Goal: Task Accomplishment & Management: Complete application form

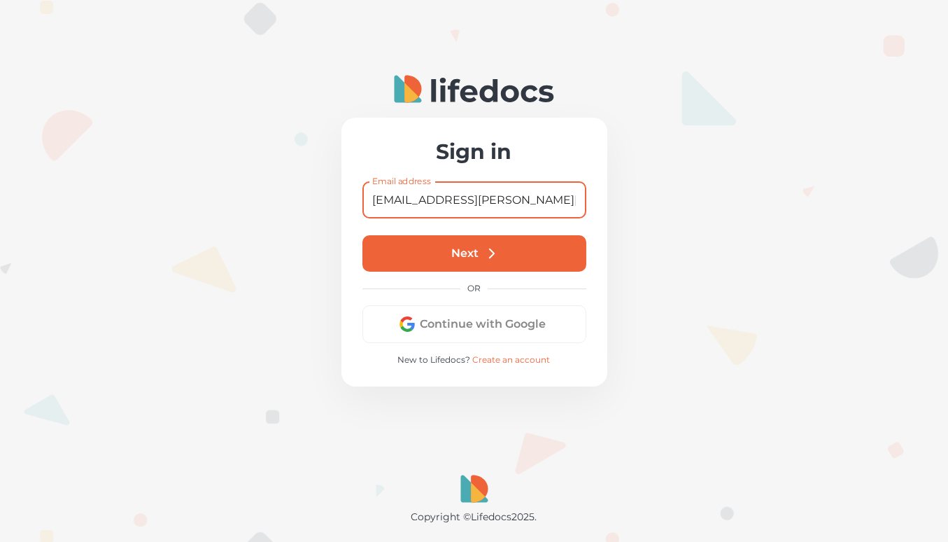
type input "[EMAIL_ADDRESS][PERSON_NAME][DOMAIN_NAME]"
click at [463, 253] on button "Next" at bounding box center [475, 253] width 224 height 36
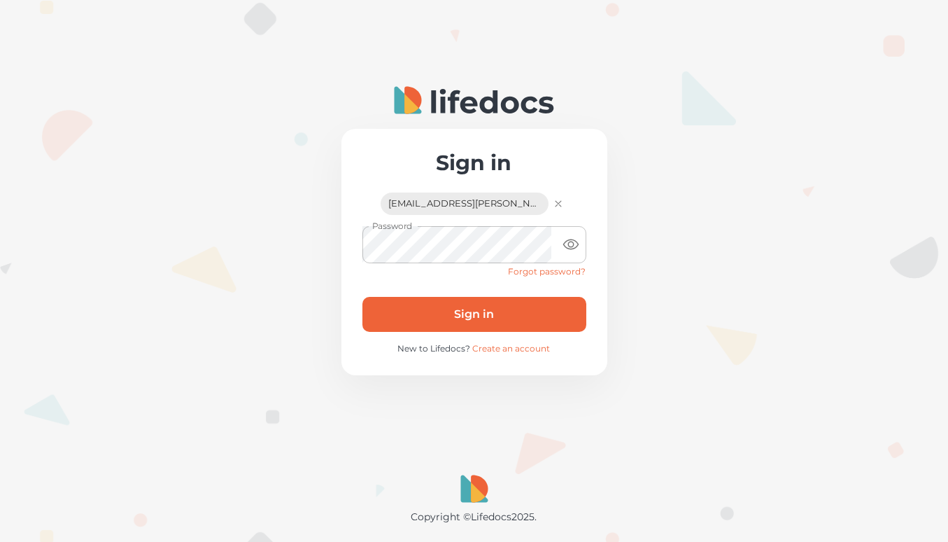
click at [475, 304] on button "Sign in" at bounding box center [475, 314] width 224 height 35
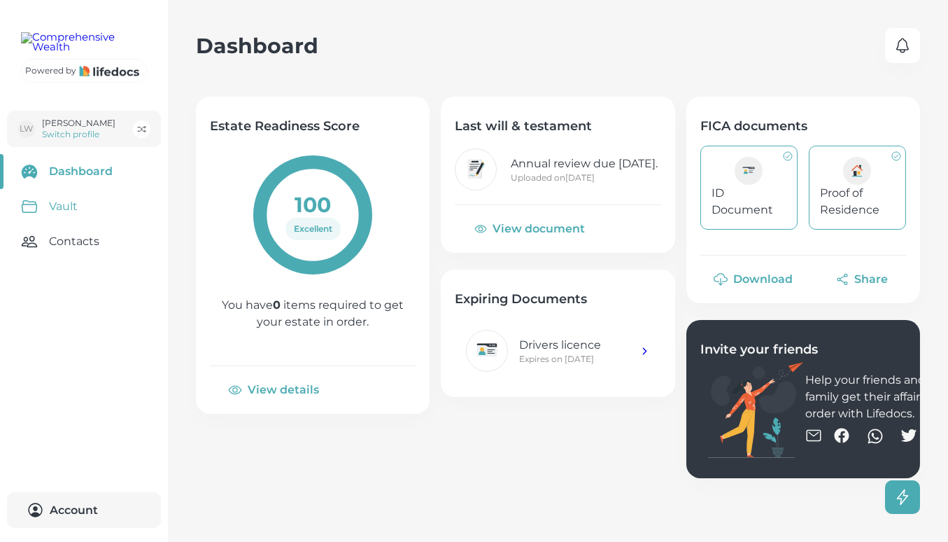
click at [70, 224] on link "Vault" at bounding box center [84, 206] width 168 height 35
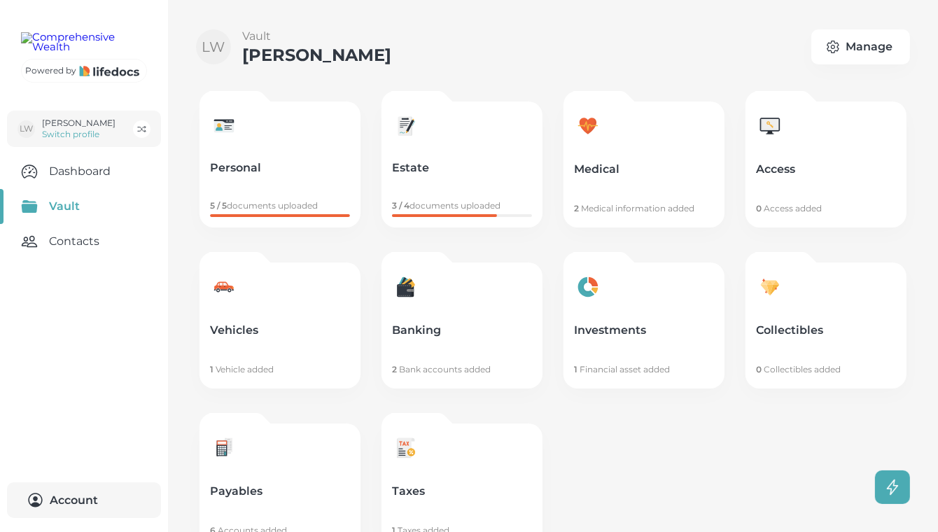
click at [307, 495] on p "Payables" at bounding box center [280, 491] width 140 height 14
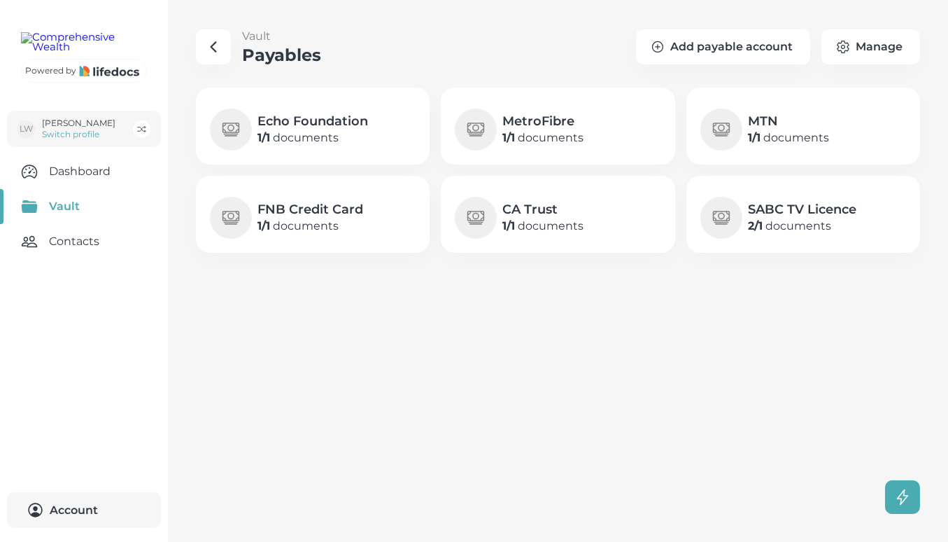
click at [348, 223] on p "1 / 1 documents" at bounding box center [311, 226] width 106 height 17
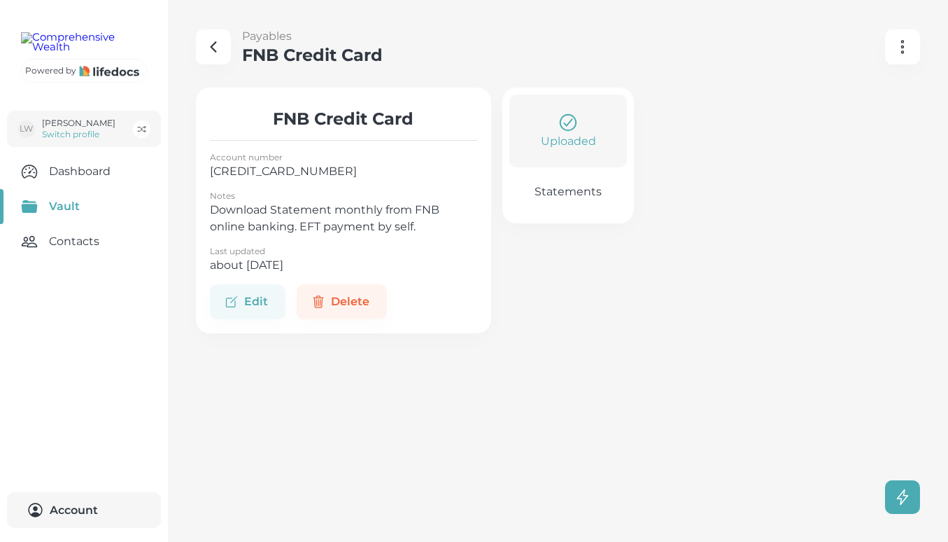
click at [589, 126] on div "Uploaded" at bounding box center [568, 131] width 104 height 38
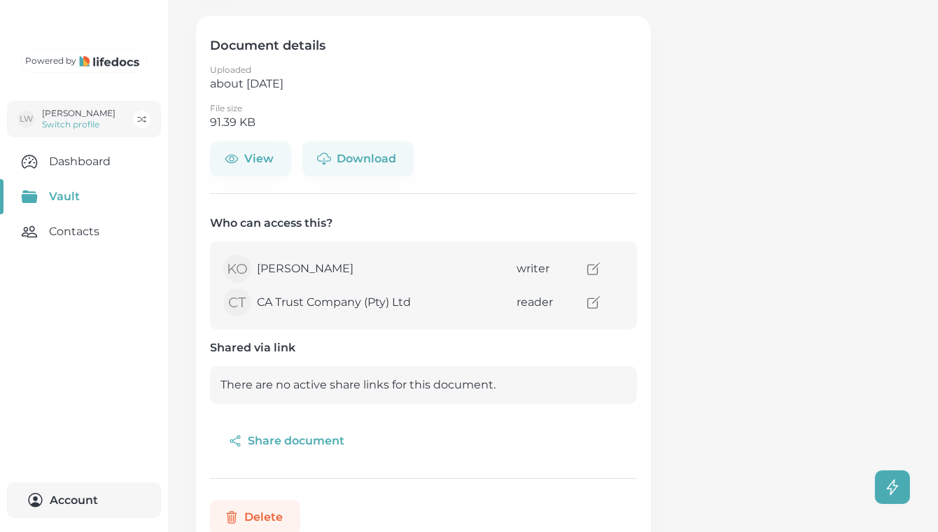
scroll to position [115, 0]
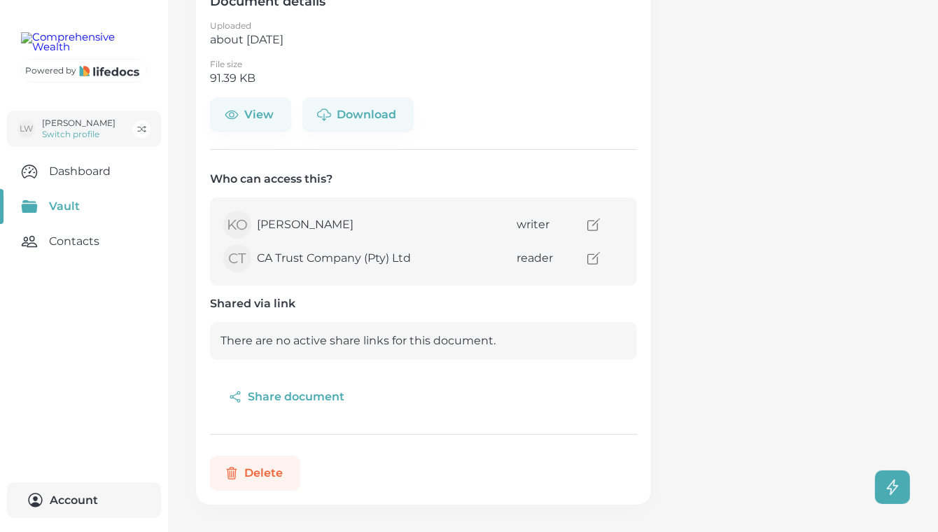
click at [261, 475] on button "Delete" at bounding box center [255, 473] width 90 height 35
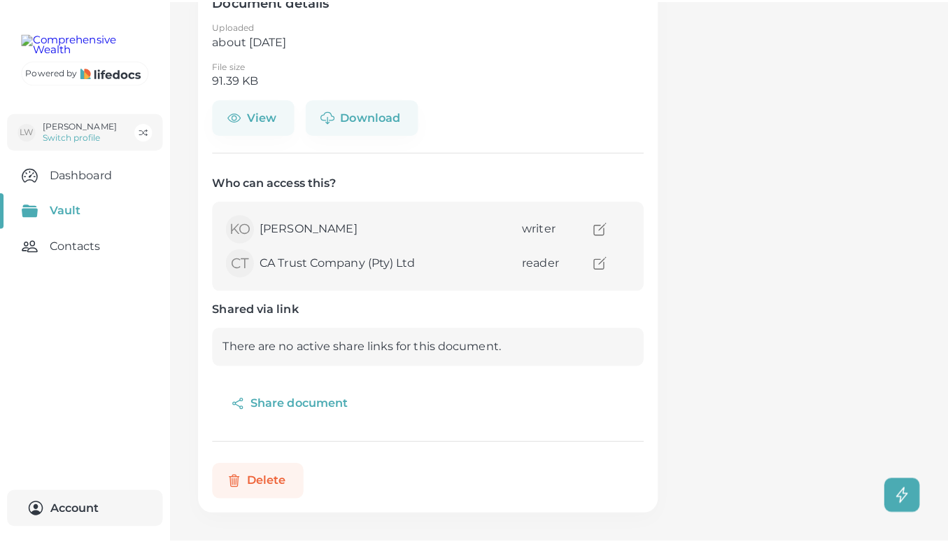
scroll to position [105, 0]
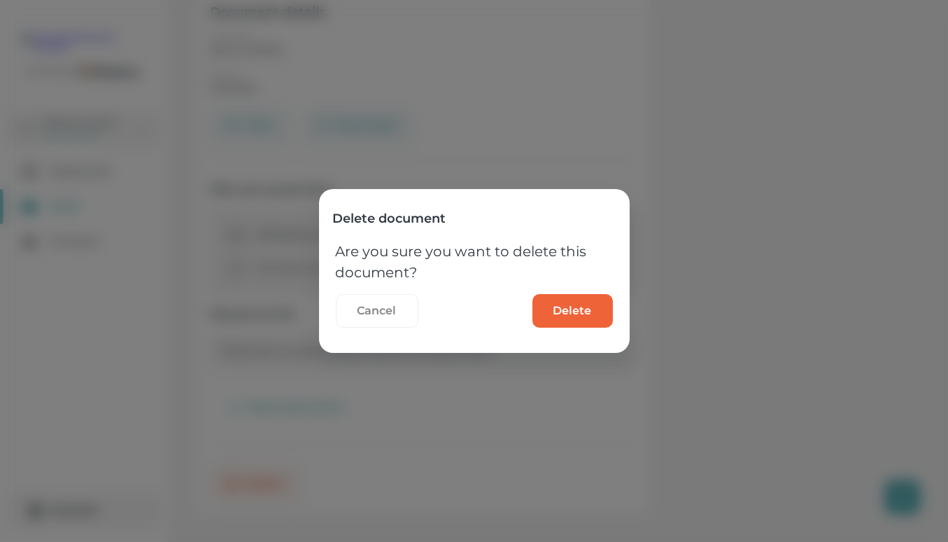
click at [574, 300] on button "Delete" at bounding box center [573, 311] width 80 height 34
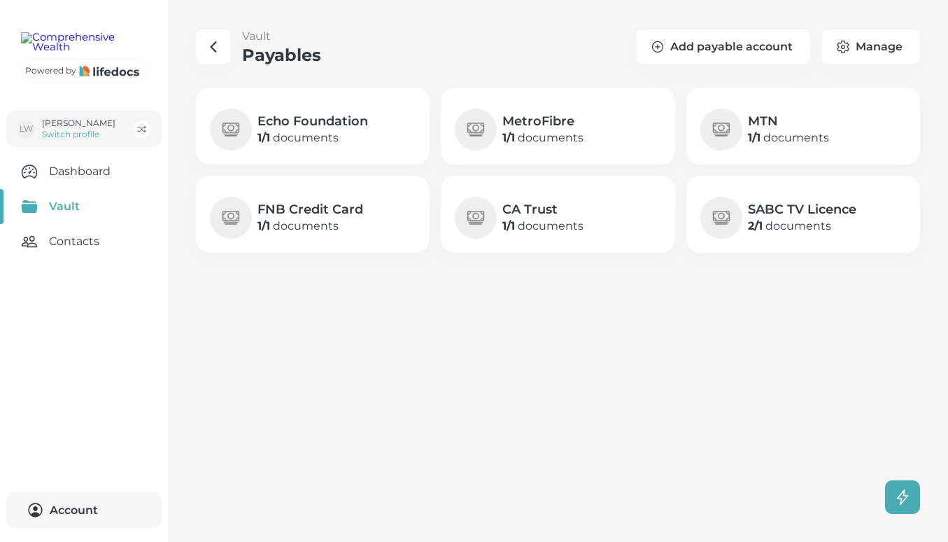
click at [332, 223] on p "1 / 1 documents" at bounding box center [311, 226] width 106 height 17
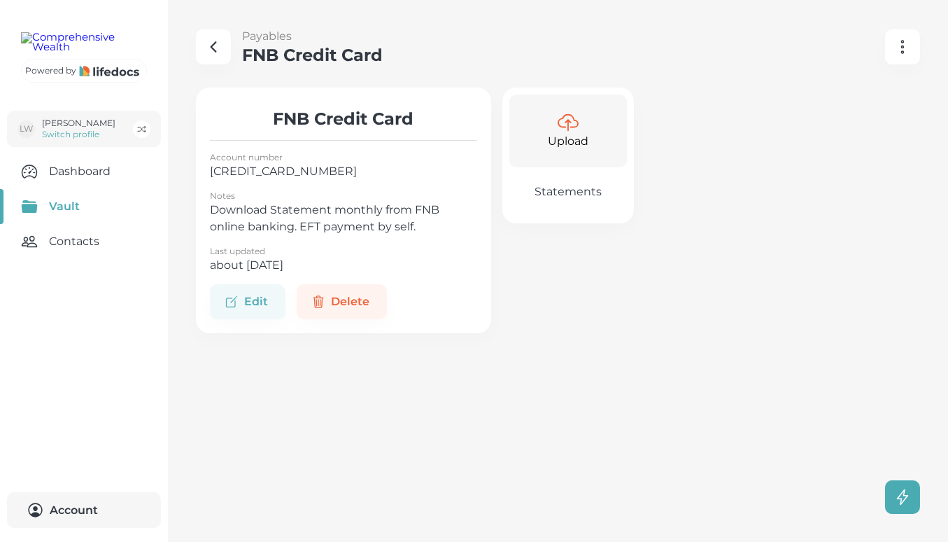
click at [594, 125] on div "Upload" at bounding box center [568, 130] width 118 height 73
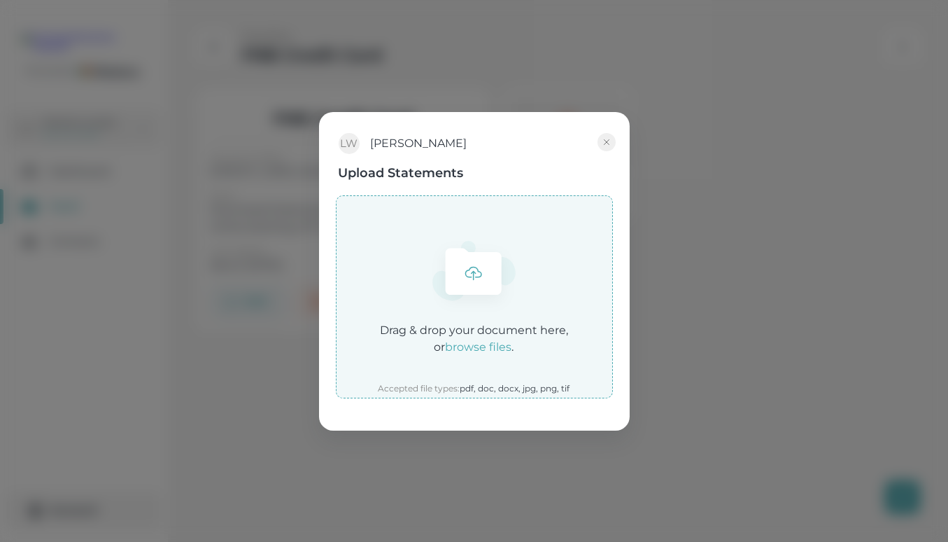
click at [490, 349] on em "browse files" at bounding box center [479, 346] width 66 height 13
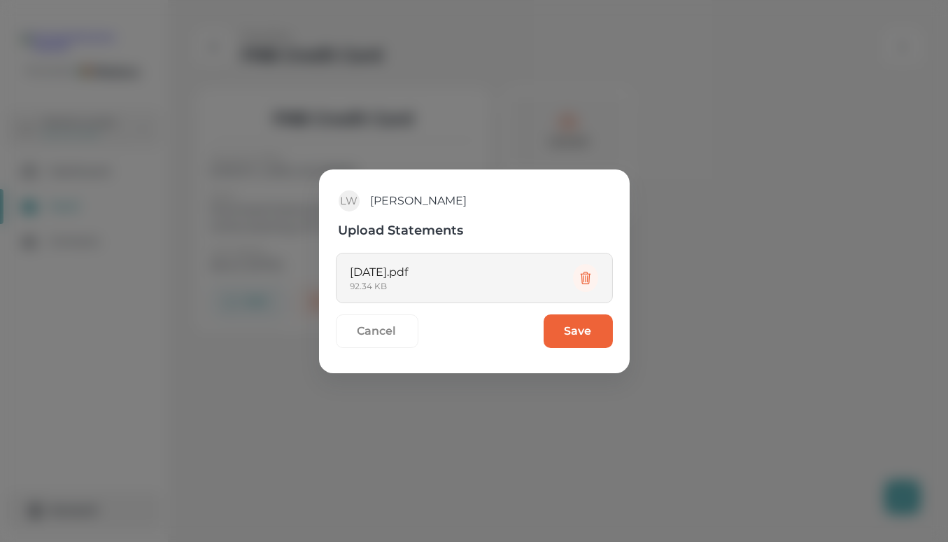
click at [598, 337] on button "Save" at bounding box center [578, 331] width 69 height 34
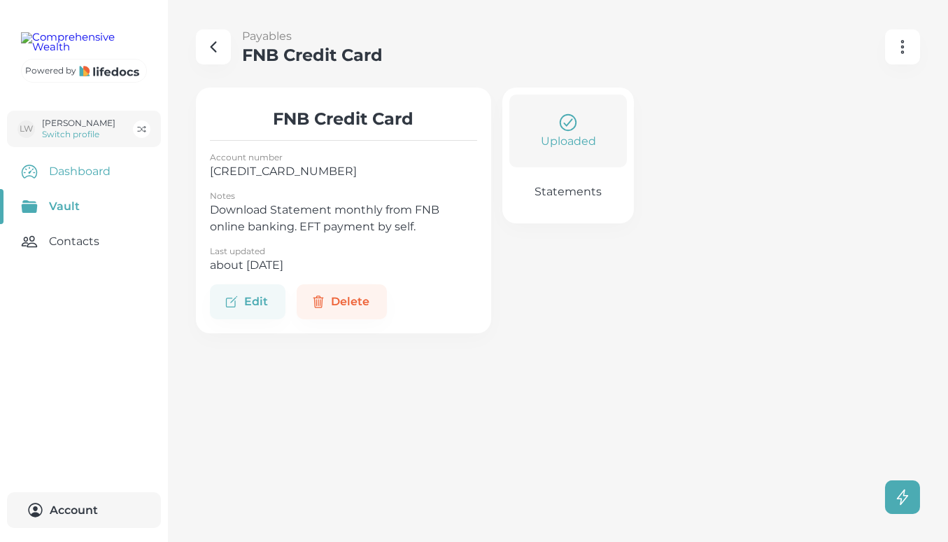
click at [97, 189] on link "Dashboard" at bounding box center [84, 171] width 168 height 35
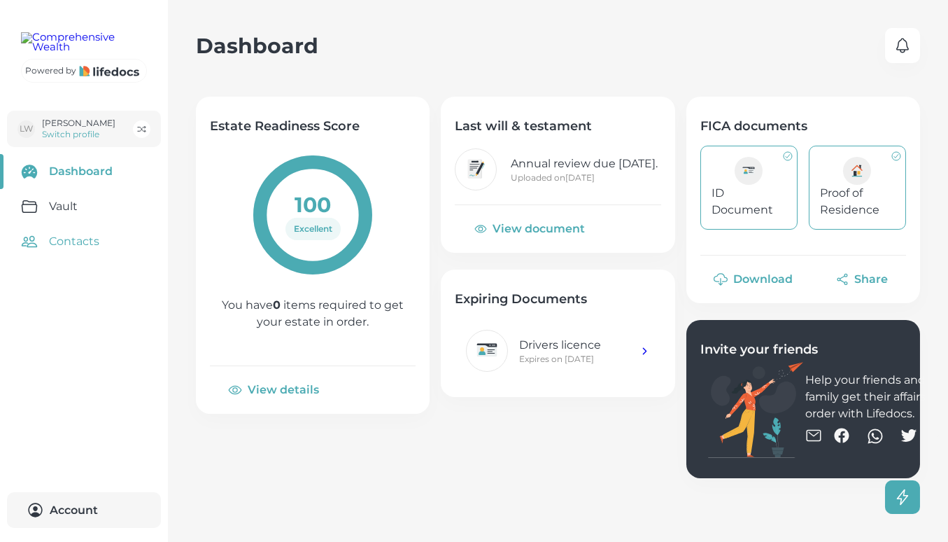
click at [74, 259] on link "Contacts" at bounding box center [84, 241] width 168 height 35
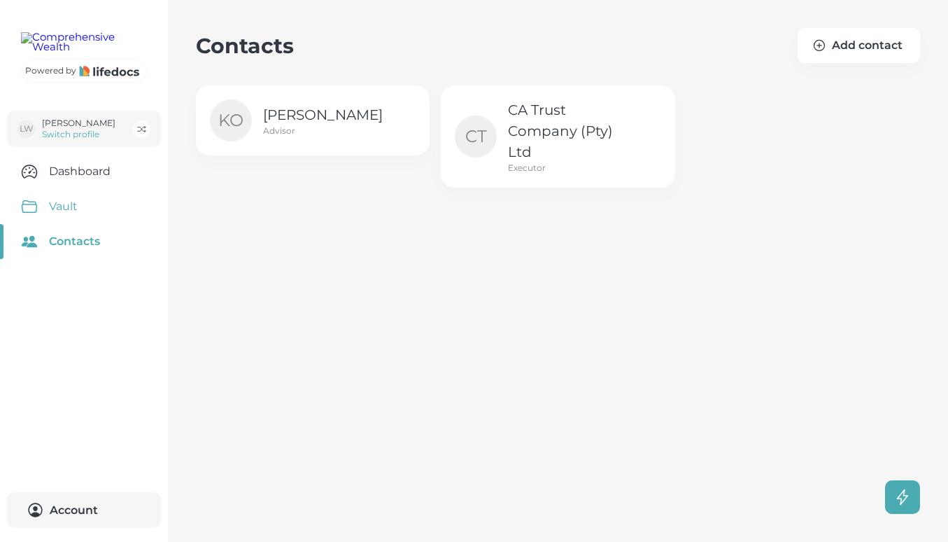
click at [67, 224] on link "Vault" at bounding box center [84, 206] width 168 height 35
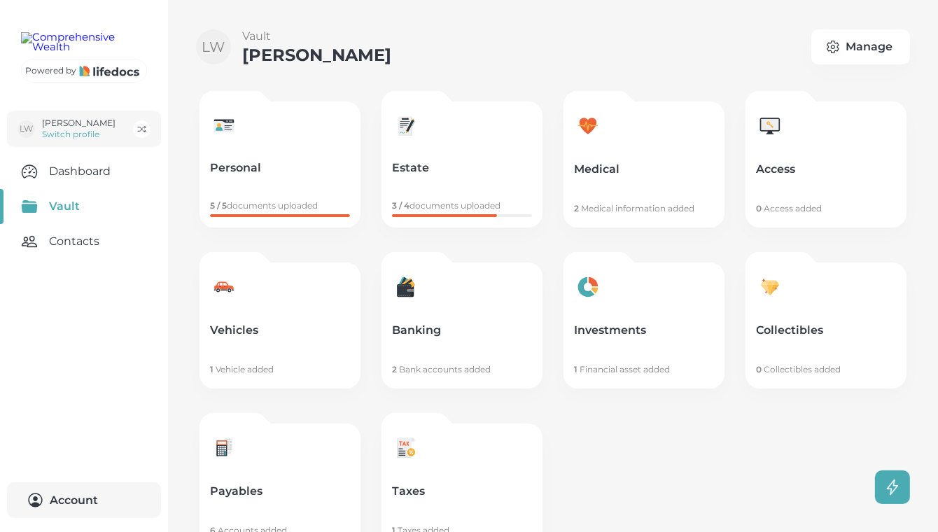
click at [808, 157] on link "Access 0 Access added" at bounding box center [825, 164] width 161 height 126
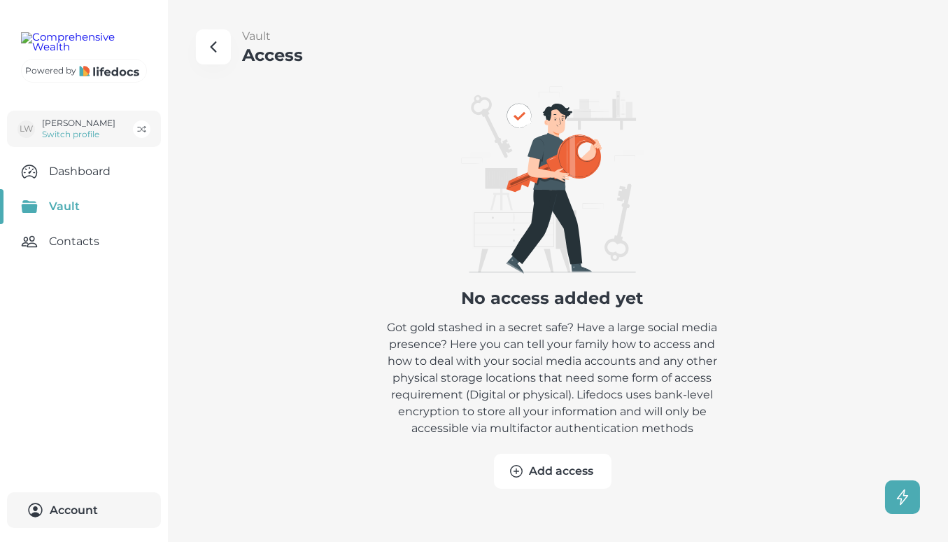
click at [532, 479] on button "Add access" at bounding box center [553, 471] width 118 height 35
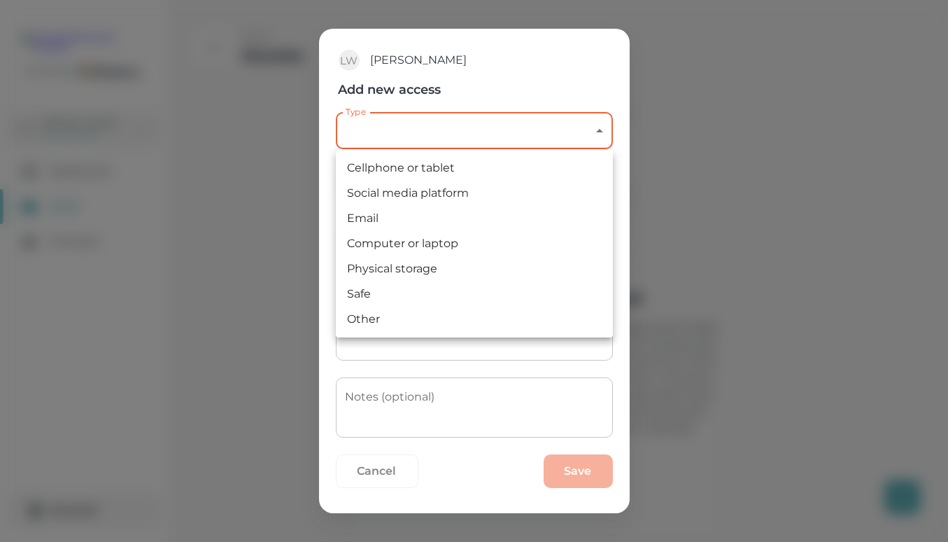
click at [600, 129] on body "Powered by [PERSON_NAME] Switch profile Dashboard Vault Contacts Account 0 Vaul…" at bounding box center [474, 271] width 948 height 542
click at [374, 323] on li "Other" at bounding box center [474, 319] width 277 height 25
type input "other"
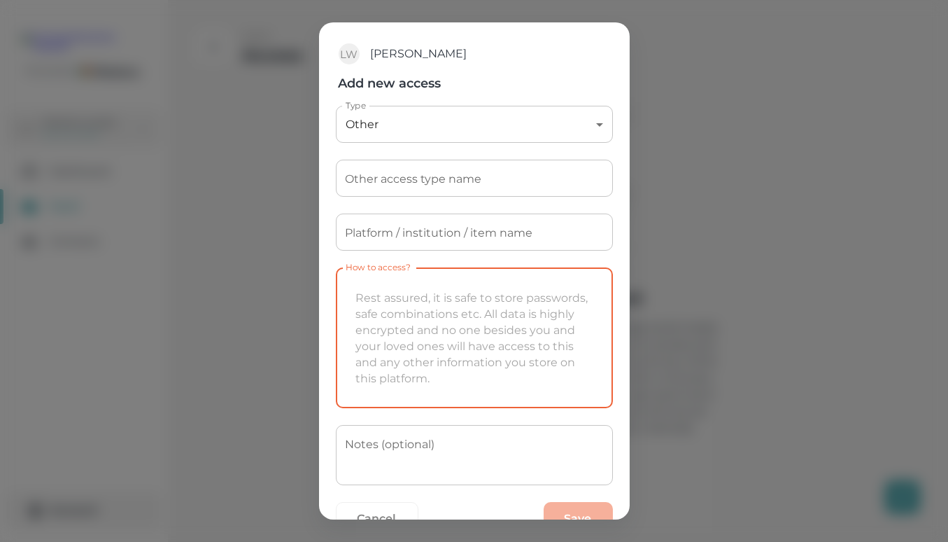
drag, startPoint x: 374, startPoint y: 323, endPoint x: 427, endPoint y: 185, distance: 147.8
click at [427, 185] on form "Type Other other Type Other access type name Other access type name Platform / …" at bounding box center [474, 326] width 277 height 441
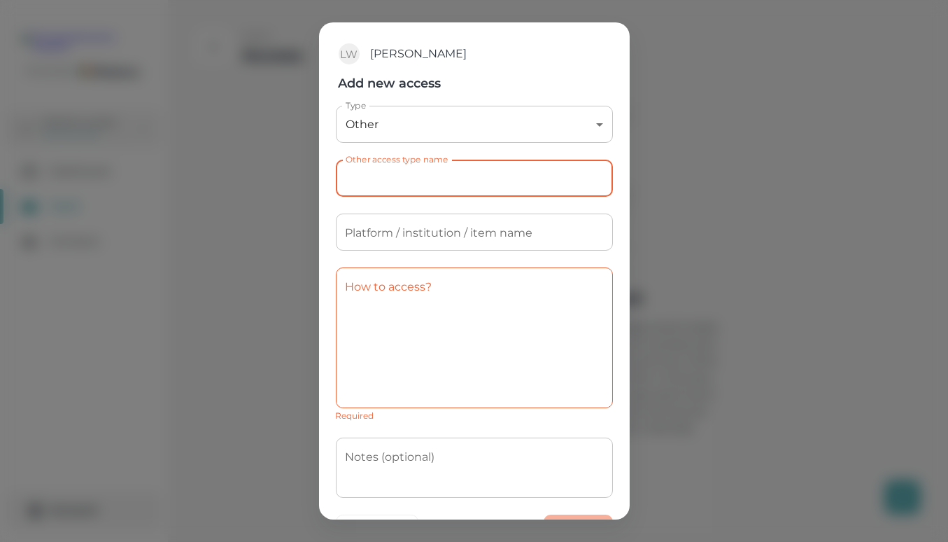
click at [427, 185] on input "Other access type name" at bounding box center [474, 178] width 277 height 37
type input "Passwords"
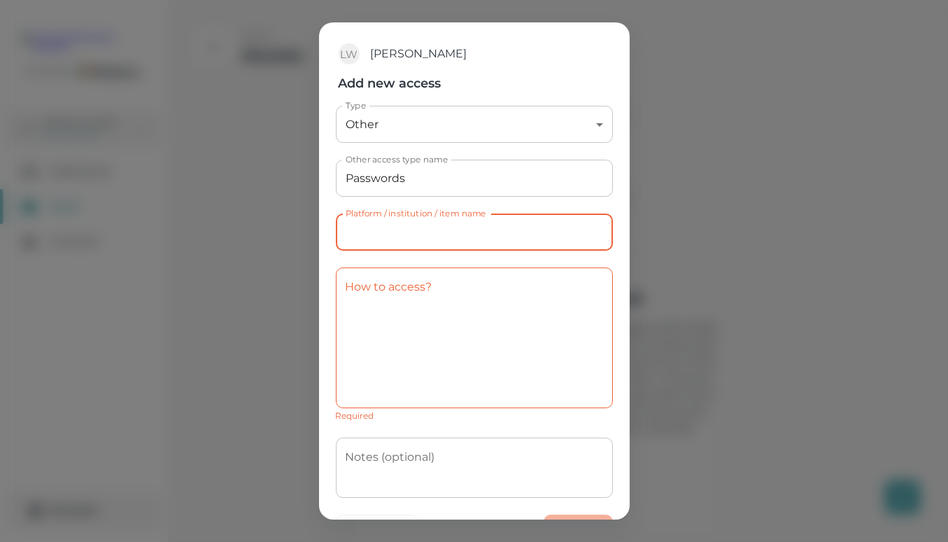
click at [426, 235] on input "Platform / institution / item name" at bounding box center [474, 231] width 277 height 37
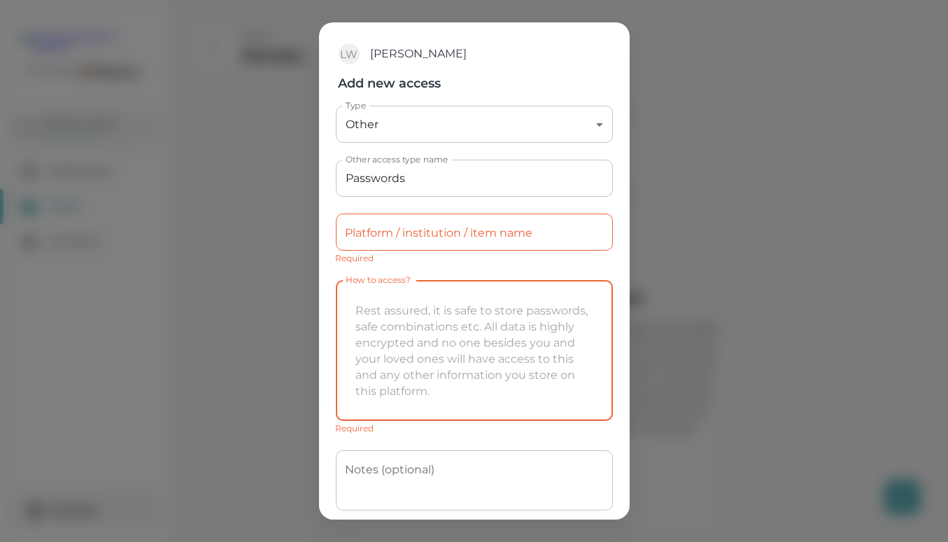
click at [404, 288] on div "x How to access?" at bounding box center [474, 350] width 277 height 141
type textarea "O"
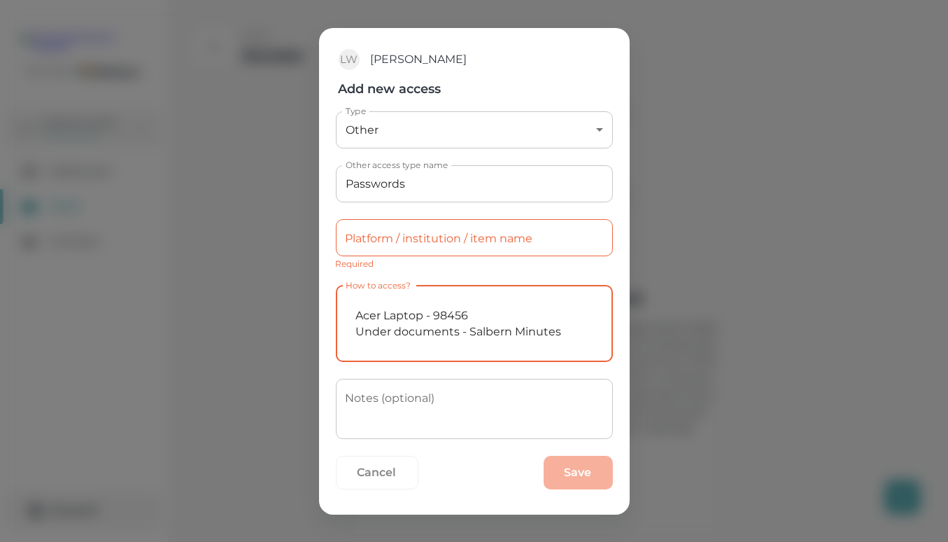
click at [358, 331] on textarea "Acer Laptop - 98456 Under documents - Salbern Minutes" at bounding box center [475, 323] width 258 height 53
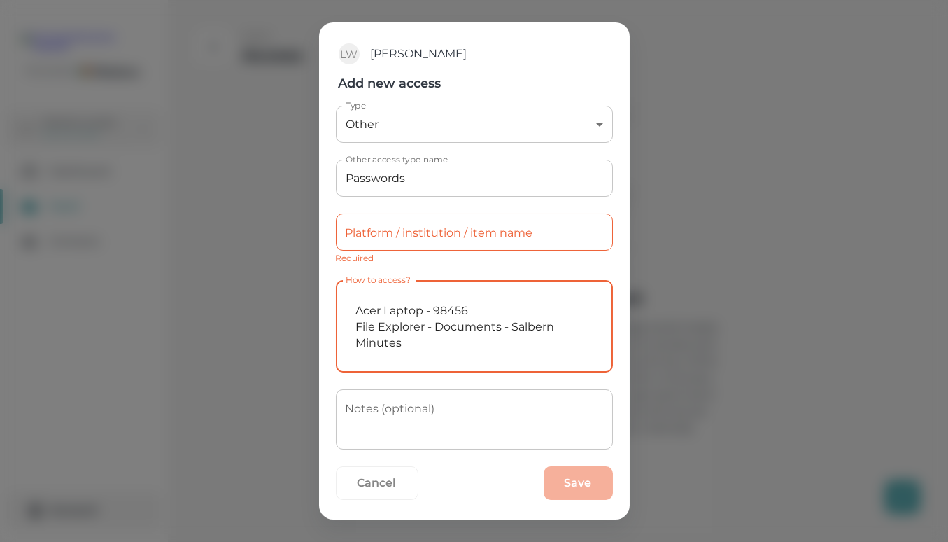
click at [409, 338] on textarea "Acer Laptop - 98456 File Explorer - Documents - Salbern Minutes" at bounding box center [475, 326] width 258 height 69
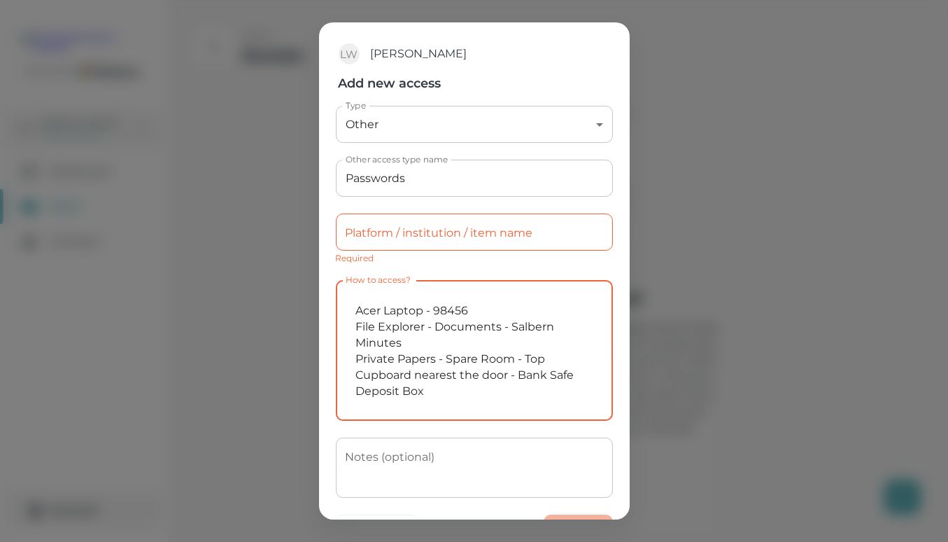
click at [519, 374] on textarea "Acer Laptop - 98456 File Explorer - Documents - Salbern Minutes Private Papers …" at bounding box center [475, 351] width 258 height 118
click at [563, 370] on textarea "Acer Laptop - 98456 File Explorer - Documents - Salbern Minutes Private Papers …" at bounding box center [475, 351] width 258 height 118
click at [475, 389] on textarea "Acer Laptop - 98456 File Explorer - Documents - Salbern Minutes Private Papers …" at bounding box center [475, 351] width 258 height 118
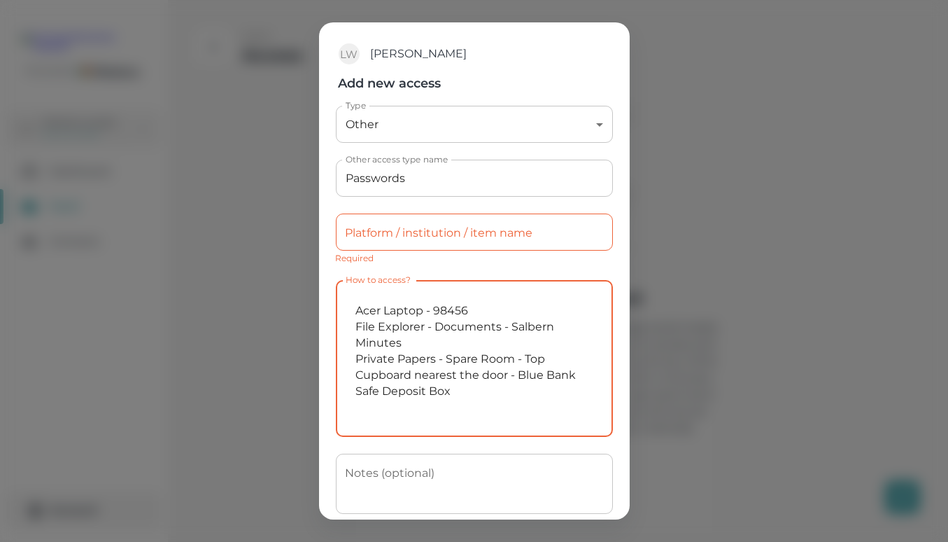
click at [429, 339] on textarea "Acer Laptop - 98456 File Explorer - Documents - Salbern Minutes Private Papers …" at bounding box center [475, 359] width 258 height 134
click at [377, 393] on textarea "Acer Laptop - 98456 File Explorer - Documents - Salbern Minutes - Passwords Pri…" at bounding box center [475, 359] width 258 height 134
click at [355, 302] on textarea "Acer Laptop - 98456 File Explorer - Documents - Salbern Minutes - Passwords Pri…" at bounding box center [475, 359] width 258 height 134
click at [356, 324] on textarea "1. Acer Laptop - 98456 File Explorer - Documents - Salbern Minutes - Passwords …" at bounding box center [475, 359] width 258 height 134
click at [353, 358] on textarea "1. Acer Laptop - 98456 2. File Explorer - Documents - Salbern Minutes - Passwor…" at bounding box center [475, 359] width 258 height 134
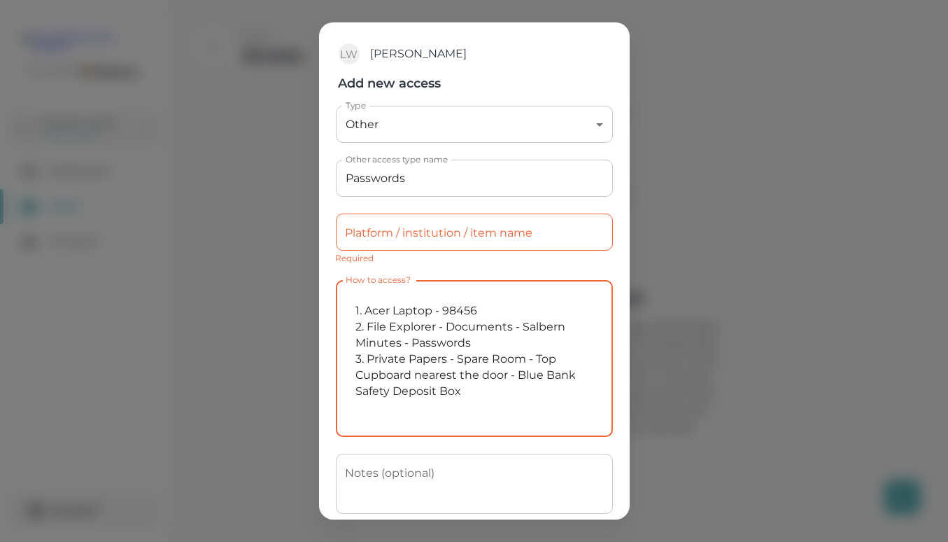
click at [468, 387] on textarea "1. Acer Laptop - 98456 2. File Explorer - Documents - Salbern Minutes - Passwor…" at bounding box center [475, 359] width 258 height 134
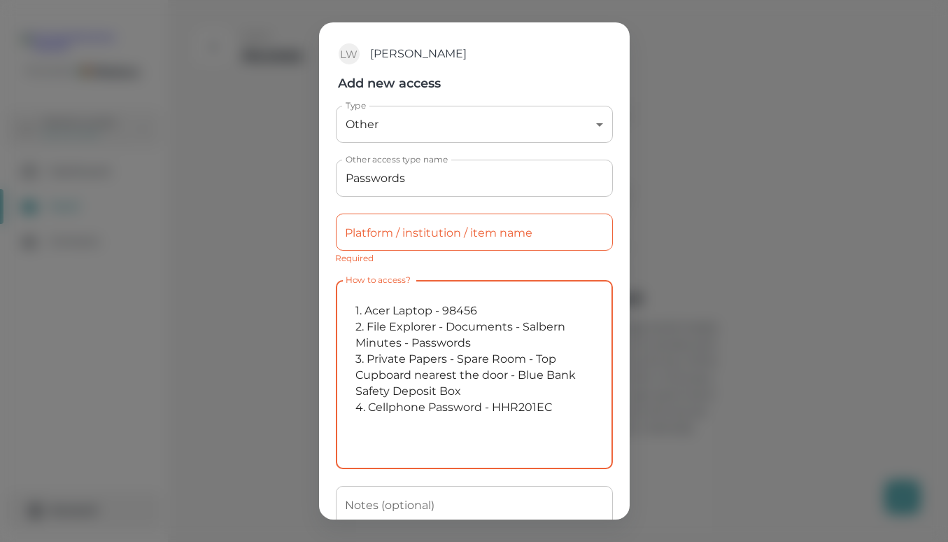
type textarea "1. Acer Laptop - 98456 2. File Explorer - Documents - Salbern Minutes - Passwor…"
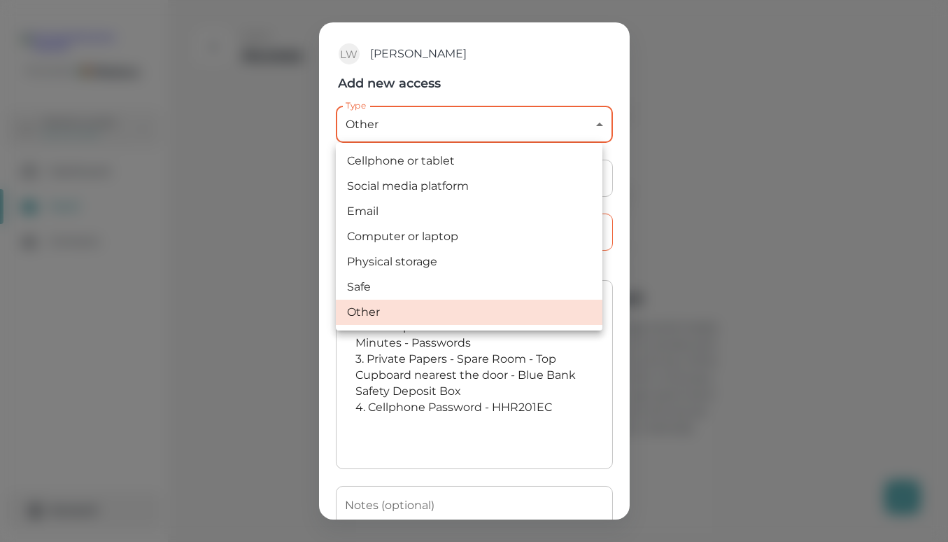
click at [591, 124] on body "Powered by [PERSON_NAME] Switch profile Dashboard Vault Contacts Account 0 Vaul…" at bounding box center [474, 271] width 948 height 542
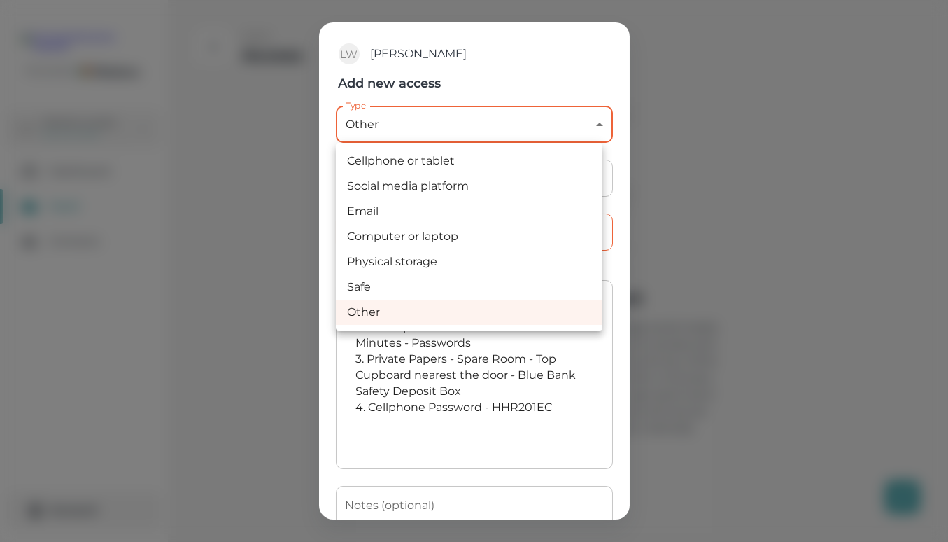
click at [591, 124] on div at bounding box center [474, 271] width 948 height 542
